Goal: Navigation & Orientation: Find specific page/section

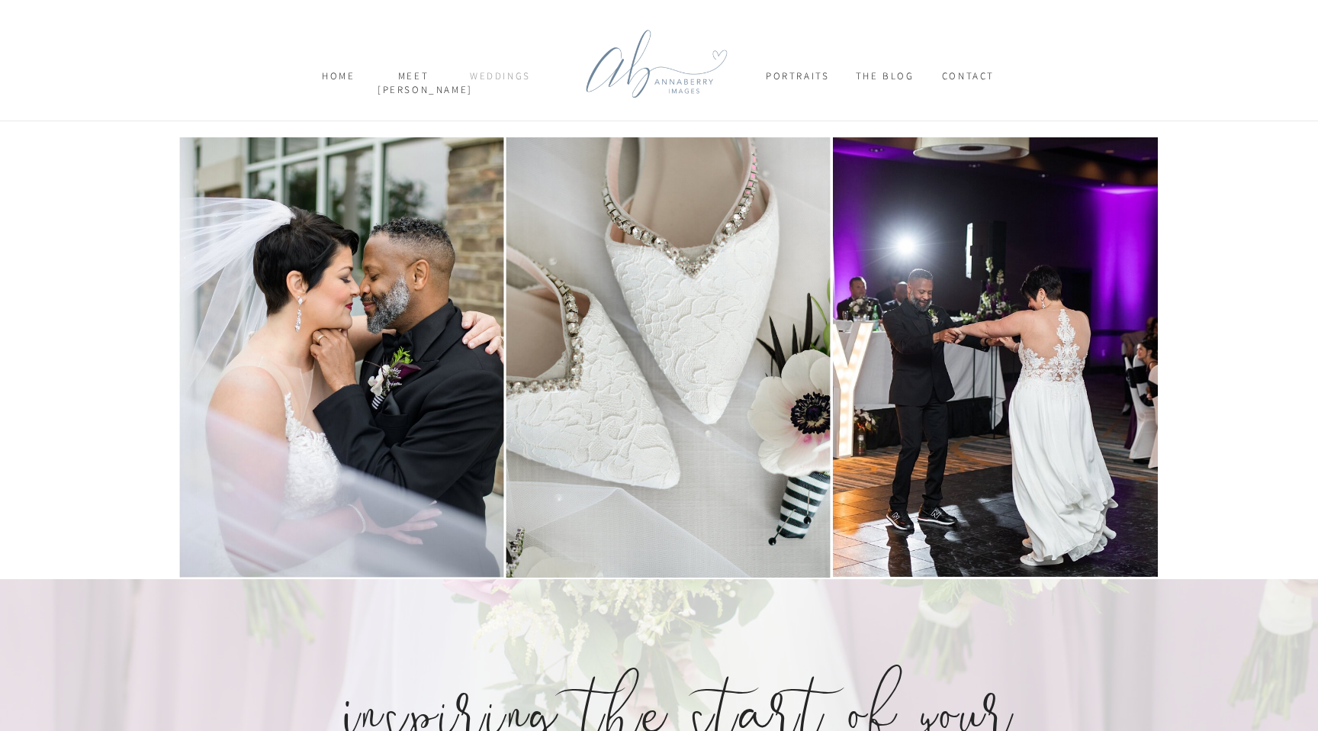
click at [498, 82] on nav "weddings" at bounding box center [500, 82] width 75 height 27
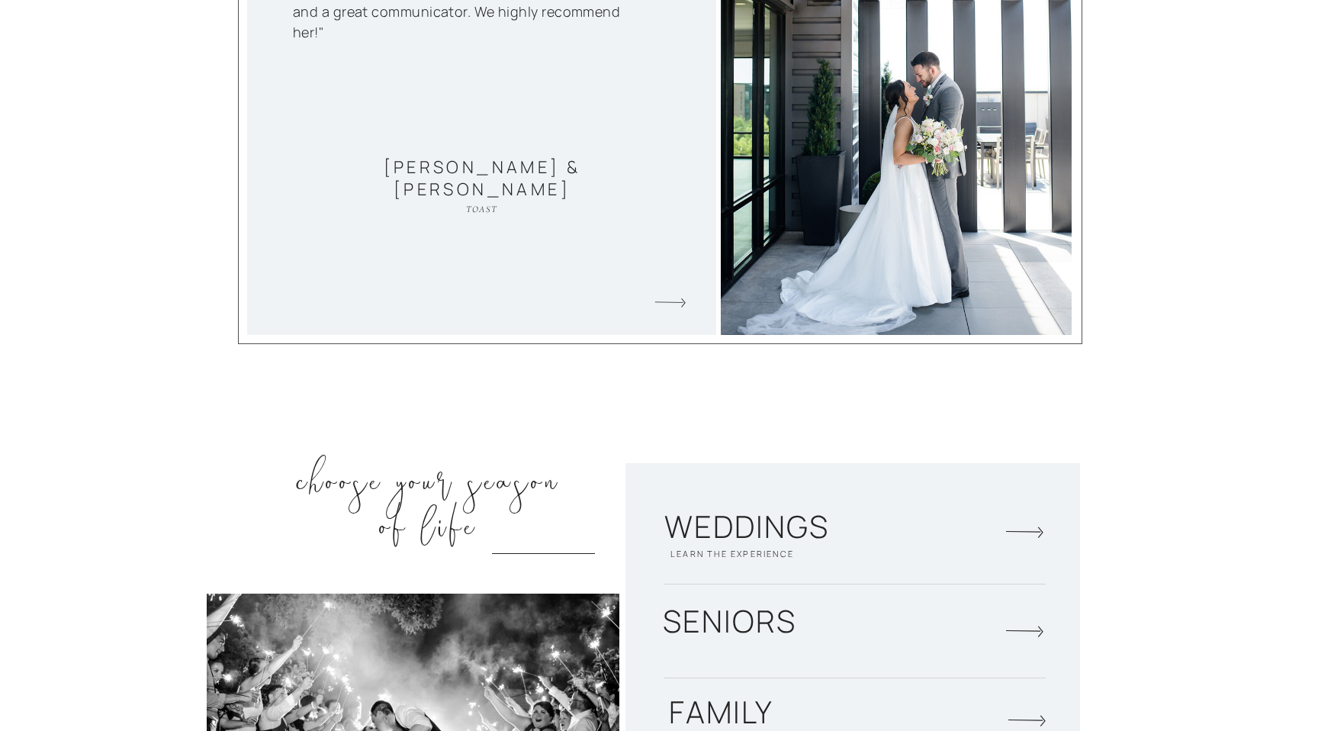
scroll to position [1902, 0]
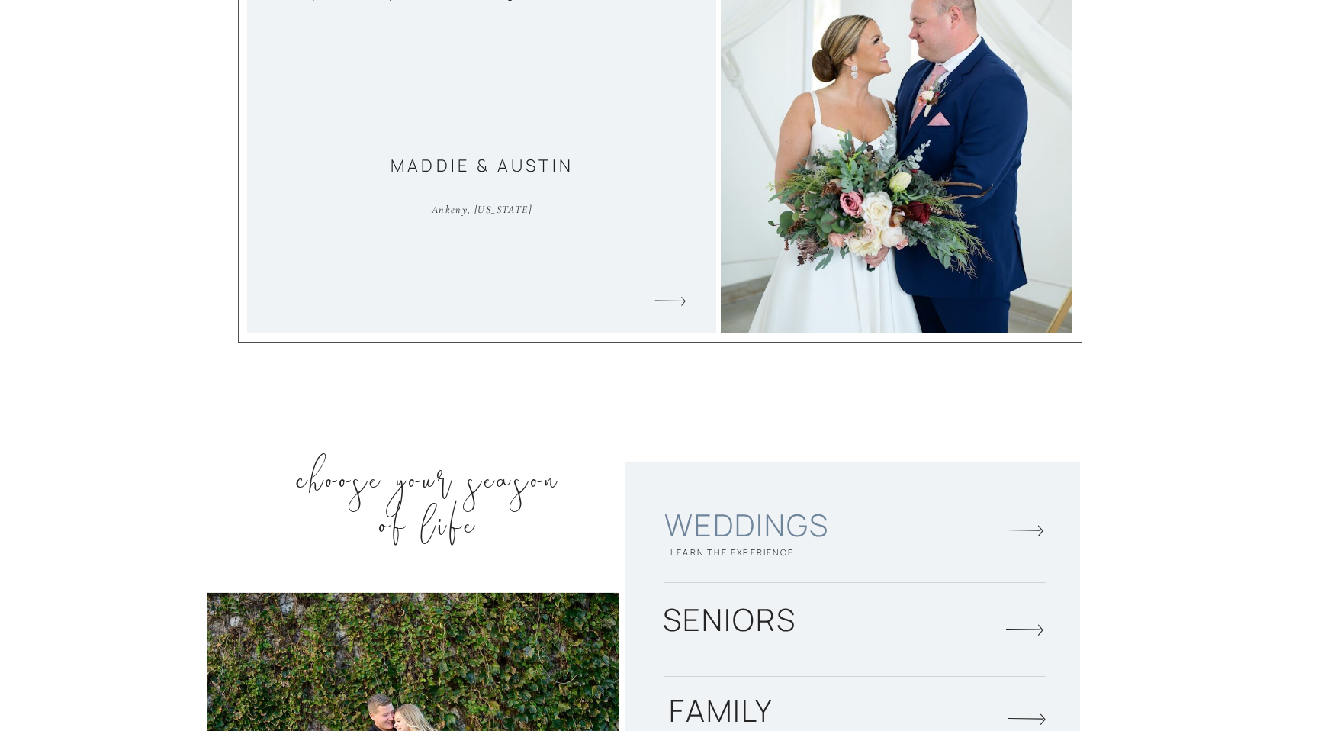
click at [696, 516] on h2 "Weddings" at bounding box center [746, 527] width 255 height 48
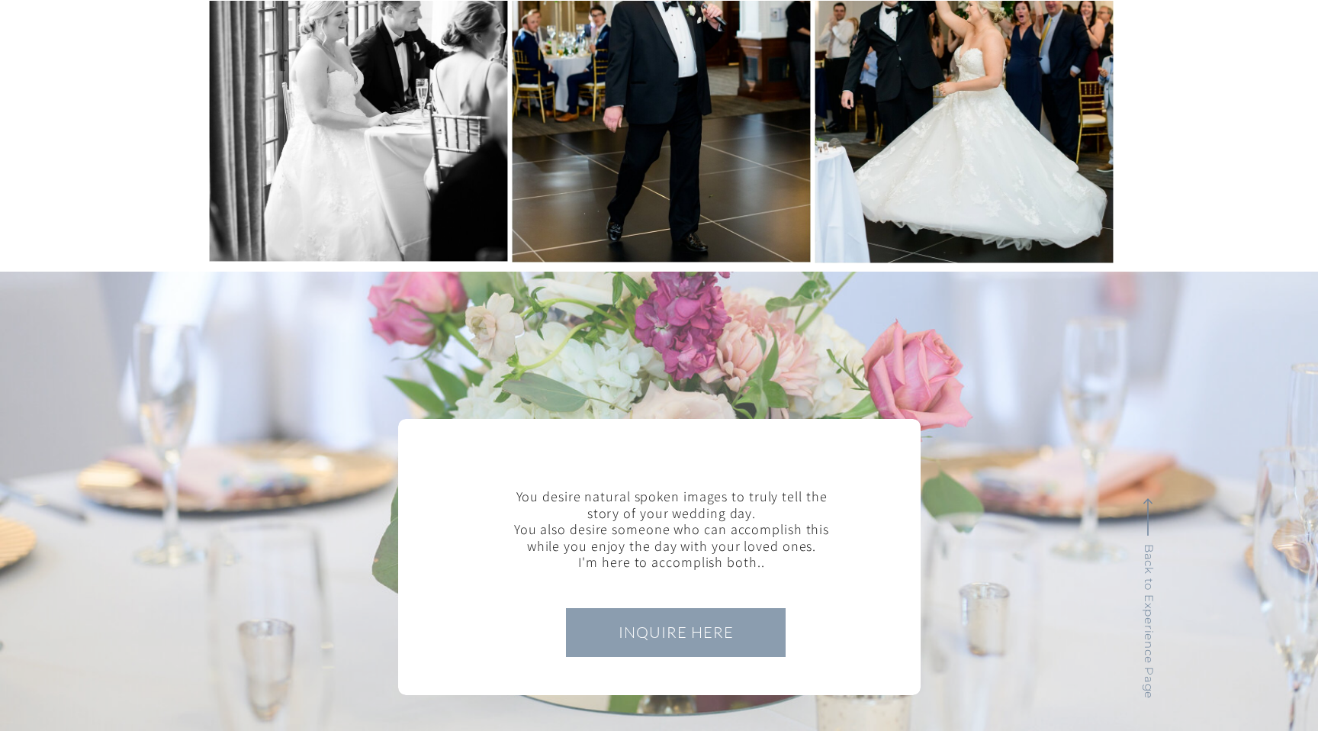
scroll to position [7294, 0]
